Goal: Check status: Check status

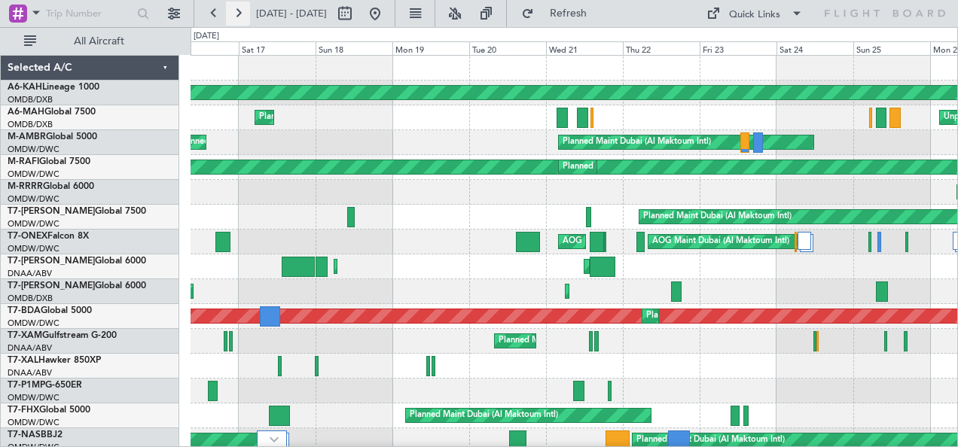
click at [238, 16] on button at bounding box center [238, 14] width 24 height 24
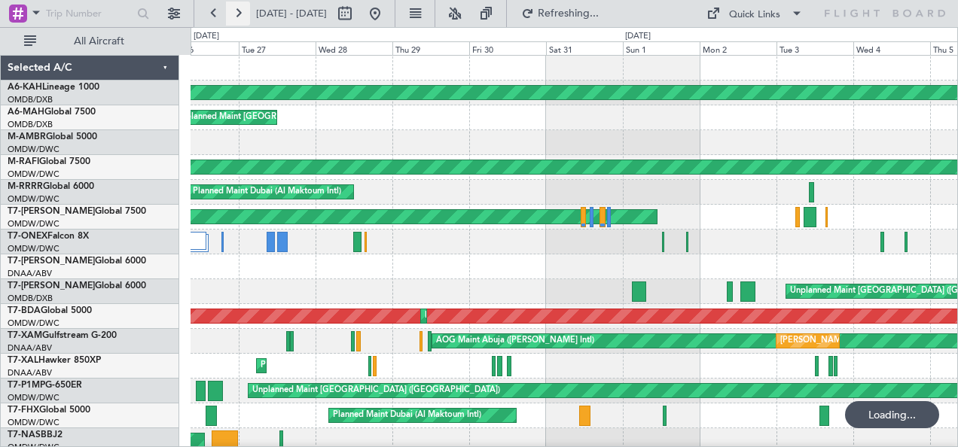
click at [238, 16] on button at bounding box center [238, 14] width 24 height 24
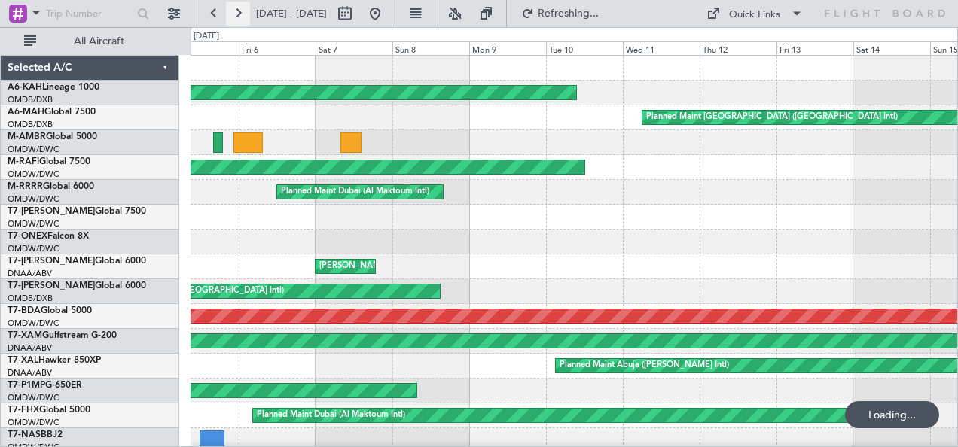
click at [238, 16] on button at bounding box center [238, 14] width 24 height 24
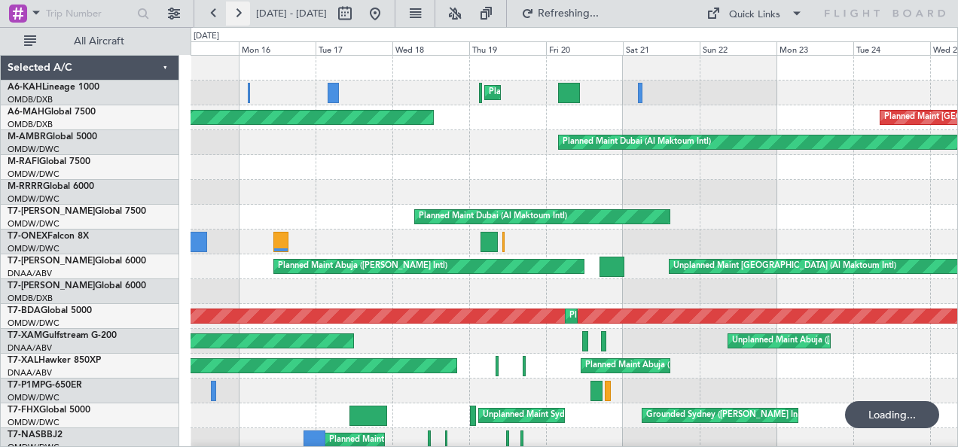
click at [238, 16] on button at bounding box center [238, 14] width 24 height 24
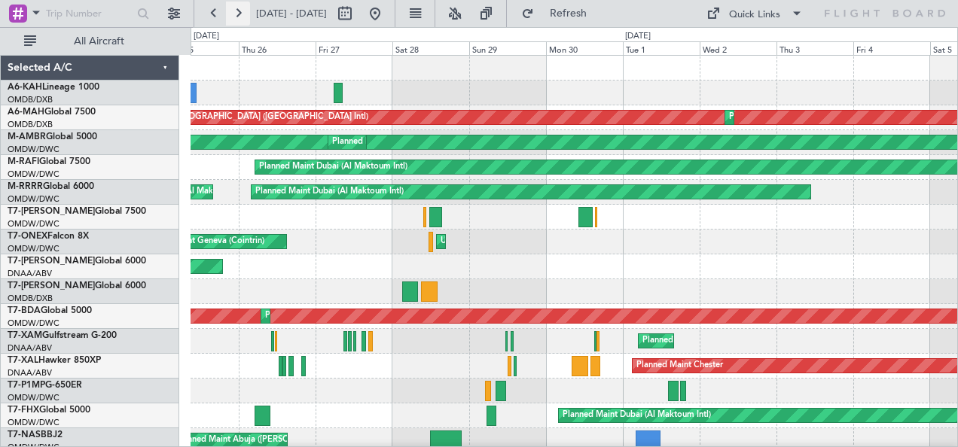
click at [238, 16] on button at bounding box center [238, 14] width 24 height 24
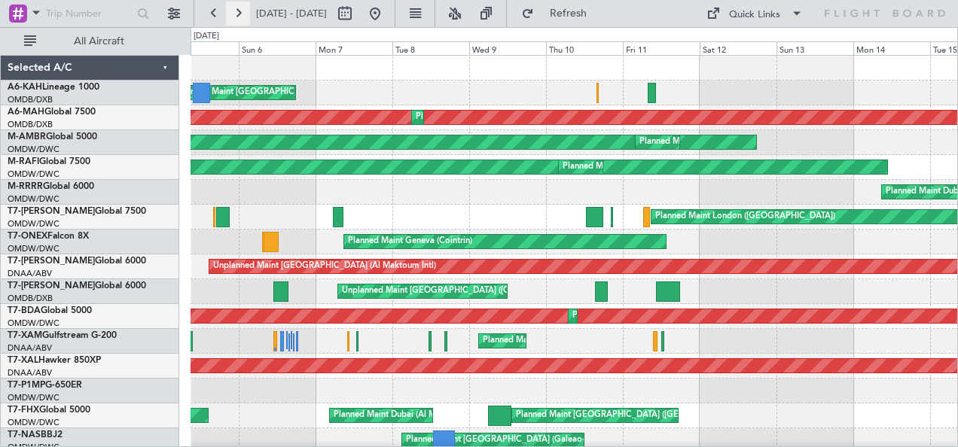
click at [238, 16] on button at bounding box center [238, 14] width 24 height 24
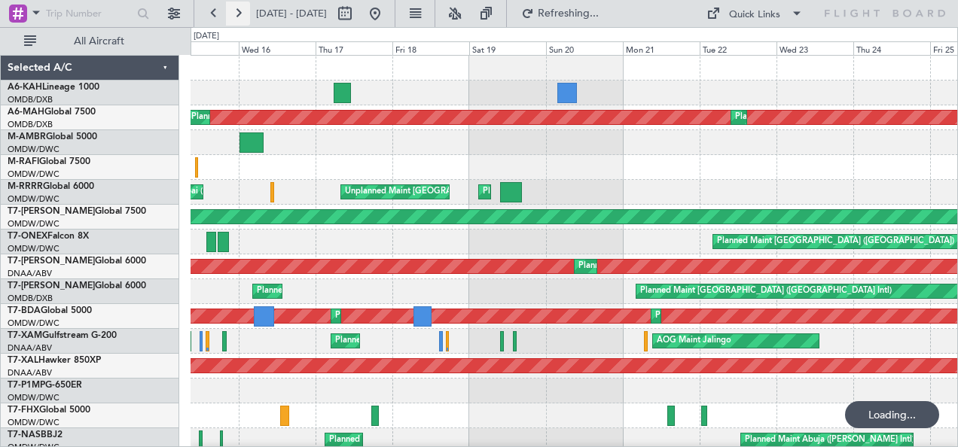
click at [238, 16] on button at bounding box center [238, 14] width 24 height 24
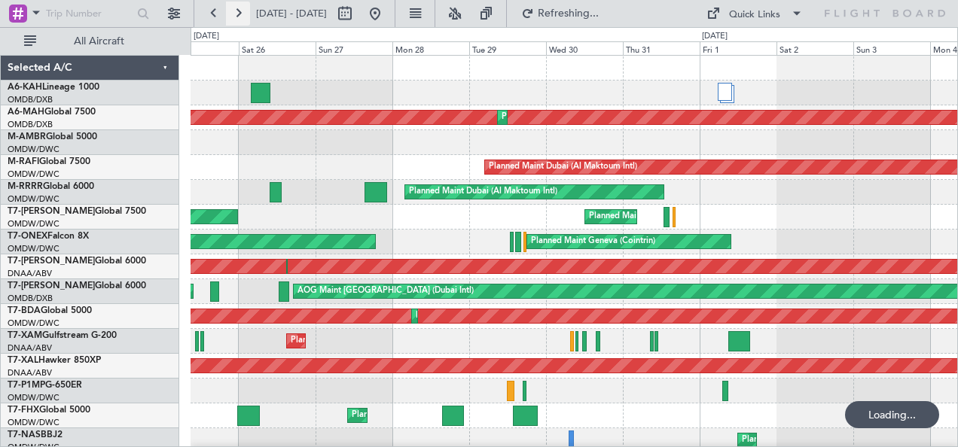
click at [238, 16] on button at bounding box center [238, 14] width 24 height 24
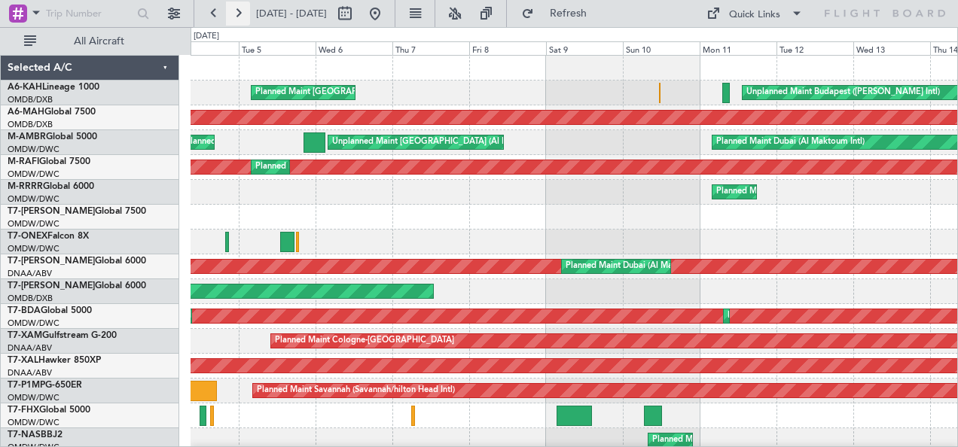
click at [238, 16] on button at bounding box center [238, 14] width 24 height 24
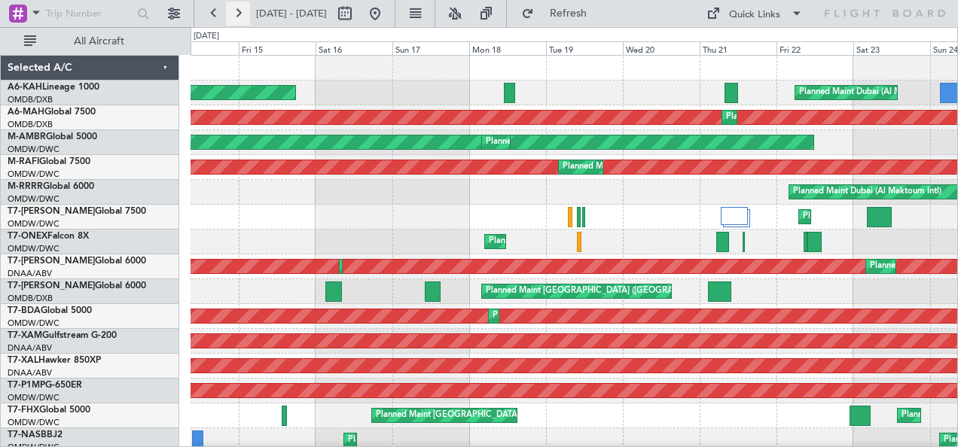
click at [238, 16] on button at bounding box center [238, 14] width 24 height 24
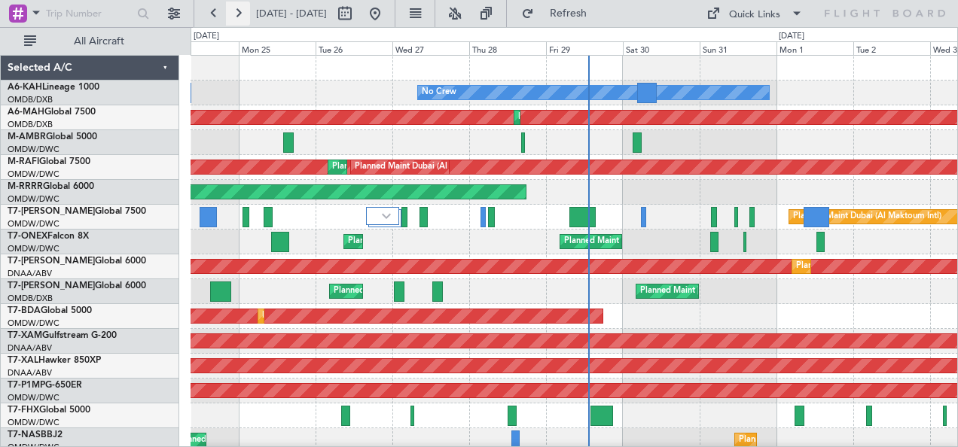
click at [237, 12] on button at bounding box center [238, 14] width 24 height 24
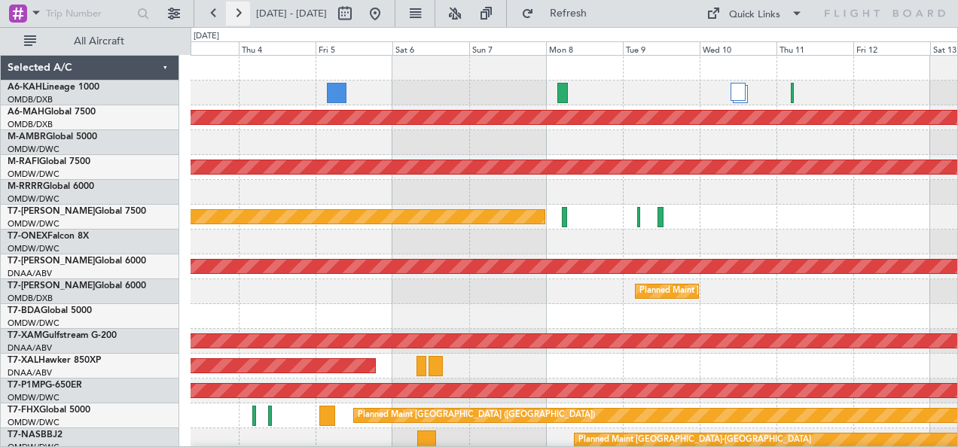
click at [237, 12] on button at bounding box center [238, 14] width 24 height 24
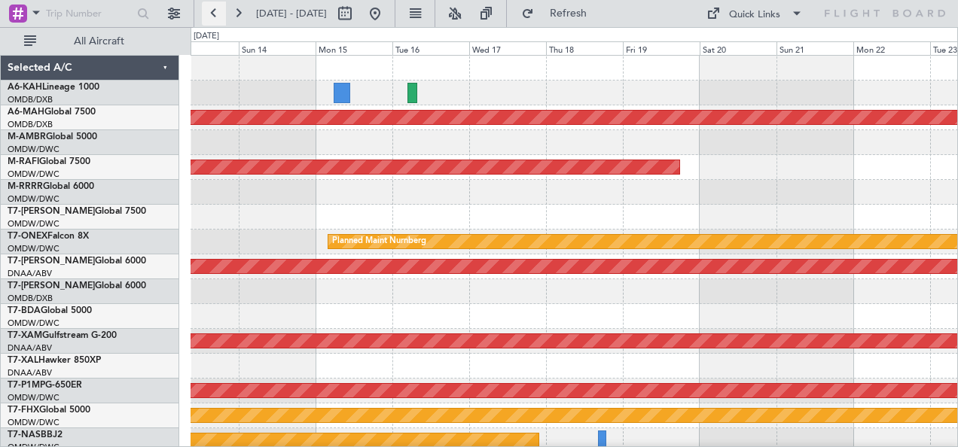
click at [211, 9] on button at bounding box center [214, 14] width 24 height 24
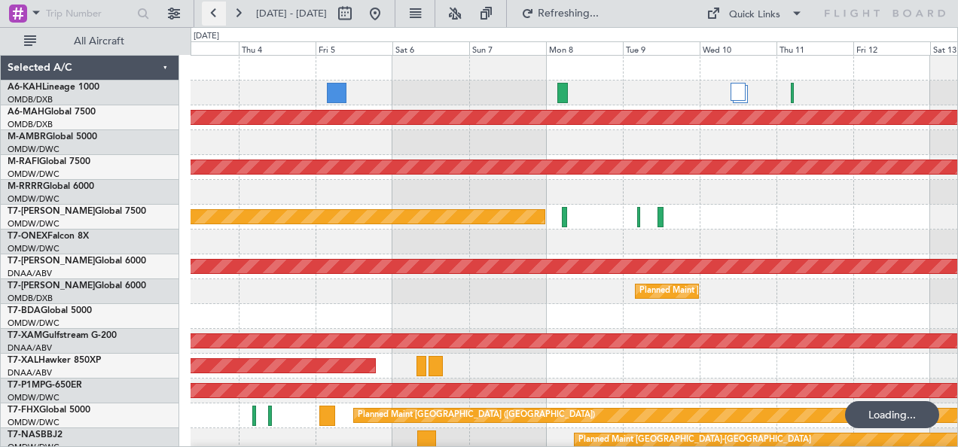
click at [211, 9] on button at bounding box center [214, 14] width 24 height 24
